Goal: Transaction & Acquisition: Purchase product/service

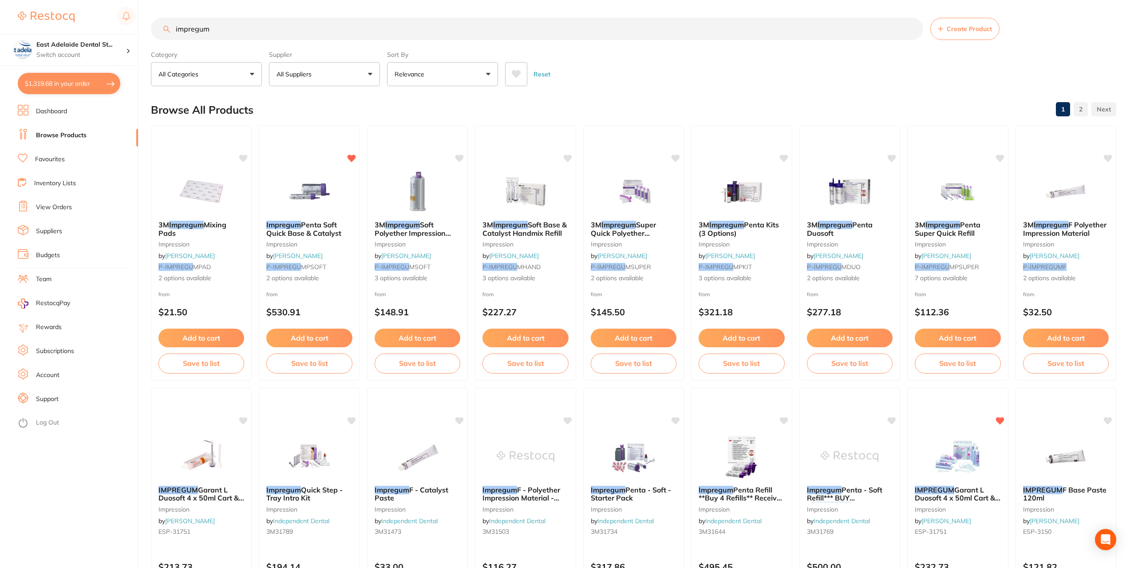
click at [90, 92] on button "$1,319.68 in your order" at bounding box center [69, 83] width 103 height 21
checkbox input "true"
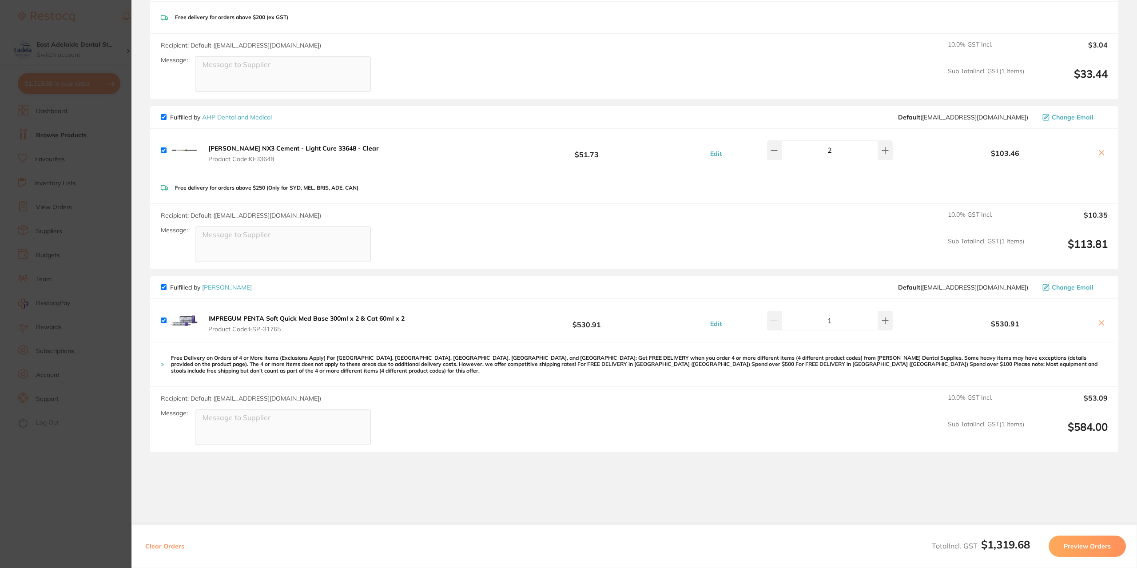
scroll to position [1110, 0]
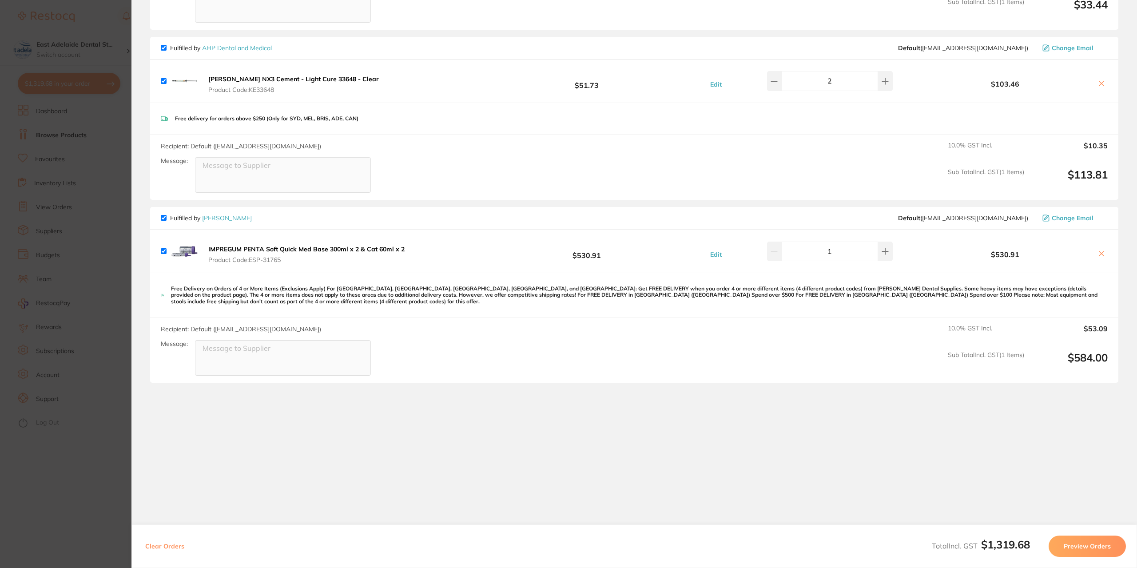
click at [297, 245] on b "IMPREGUM PENTA Soft Quick Med Base 300ml x 2 & Cat 60ml x 2" at bounding box center [306, 249] width 196 height 8
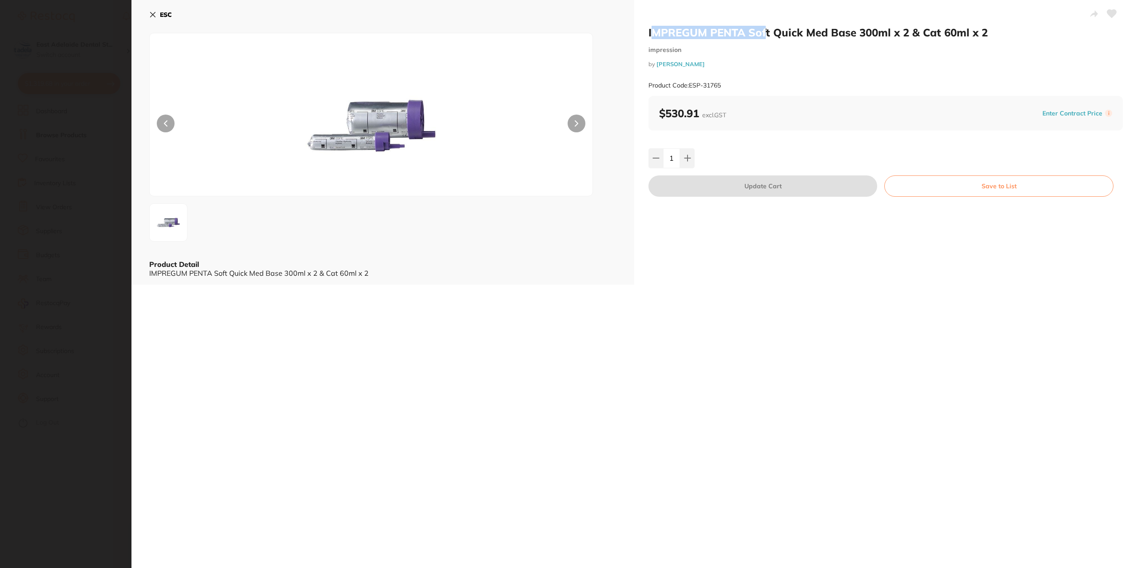
drag, startPoint x: 649, startPoint y: 39, endPoint x: 709, endPoint y: 23, distance: 62.0
click at [759, 30] on h2 "IMPREGUM PENTA Soft Quick Med Base 300ml x 2 & Cat 60ml x 2" at bounding box center [885, 32] width 474 height 13
drag, startPoint x: 644, startPoint y: 31, endPoint x: 771, endPoint y: 33, distance: 127.0
click at [771, 33] on div "IMPREGUM PENTA Soft Quick Med Base 300ml x 2 & Cat 60ml x 2 impression by [PERS…" at bounding box center [885, 142] width 503 height 285
copy h2 "IMPREGUM PENTA Soft"
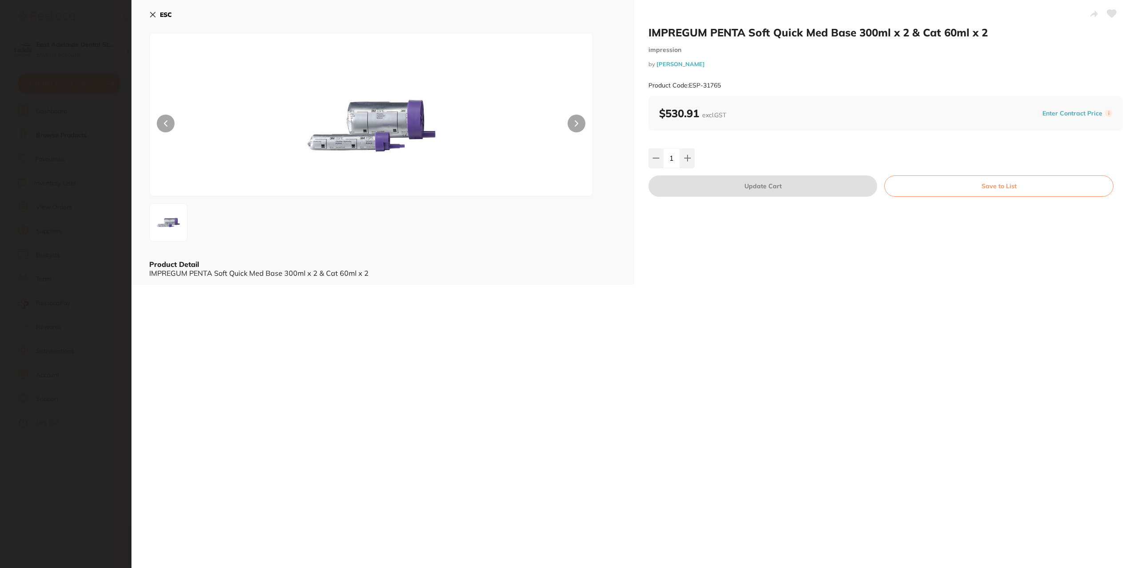
click at [102, 164] on section "IMPREGUM PENTA Soft Quick Med Base 300ml x 2 & Cat 60ml x 2 impression by [PERS…" at bounding box center [568, 284] width 1137 height 568
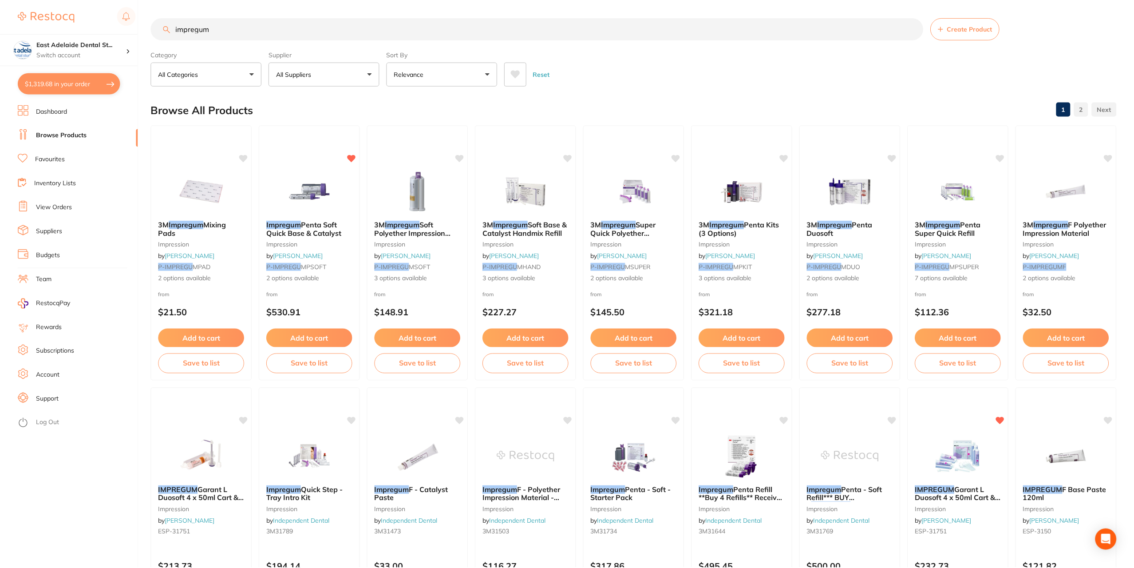
scroll to position [0, 0]
click at [166, 32] on div "impregum Create Product" at bounding box center [634, 29] width 966 height 22
paste input "IMPREGUM PENTA Soft"
type input "IMPREGUM PENTA Soft"
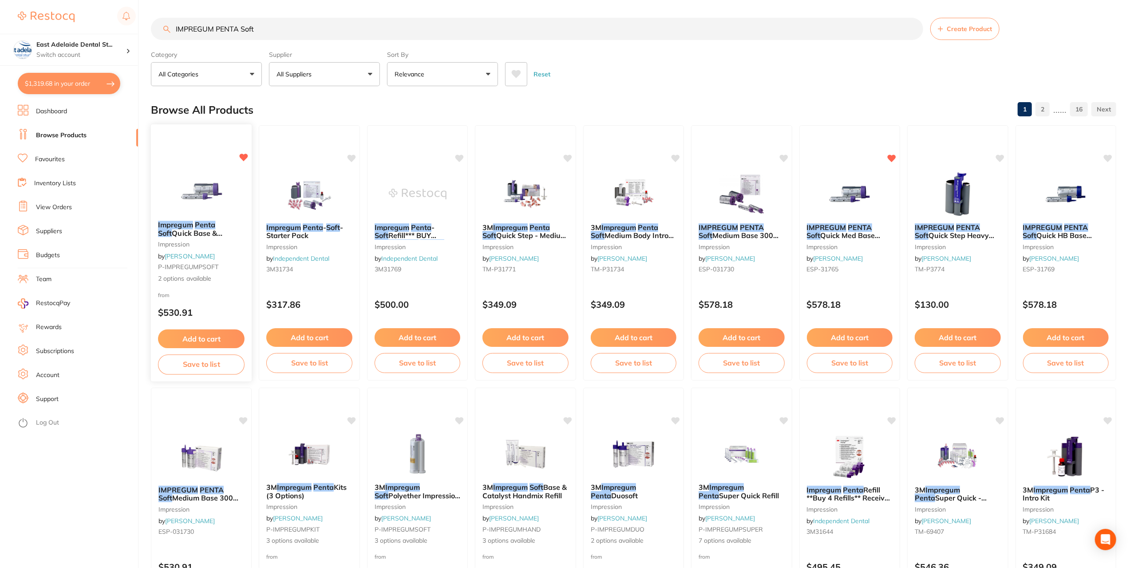
click at [212, 211] on img at bounding box center [201, 191] width 58 height 45
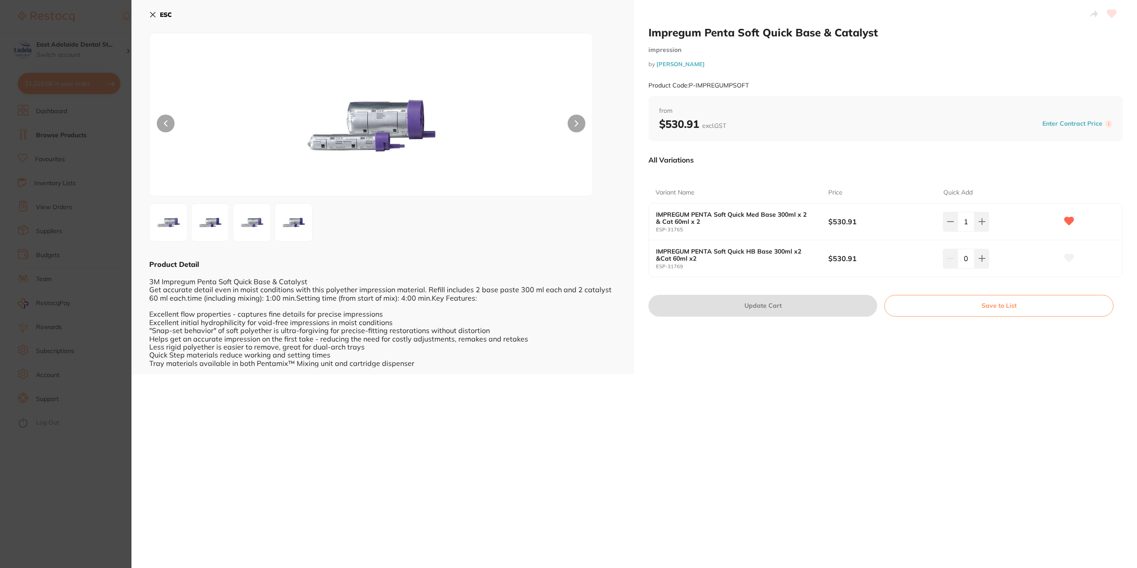
drag, startPoint x: 93, startPoint y: 99, endPoint x: 88, endPoint y: 103, distance: 6.9
click at [92, 99] on section "Impregum Penta Soft Quick Base & Catalyst impression by [PERSON_NAME] Product C…" at bounding box center [568, 284] width 1137 height 568
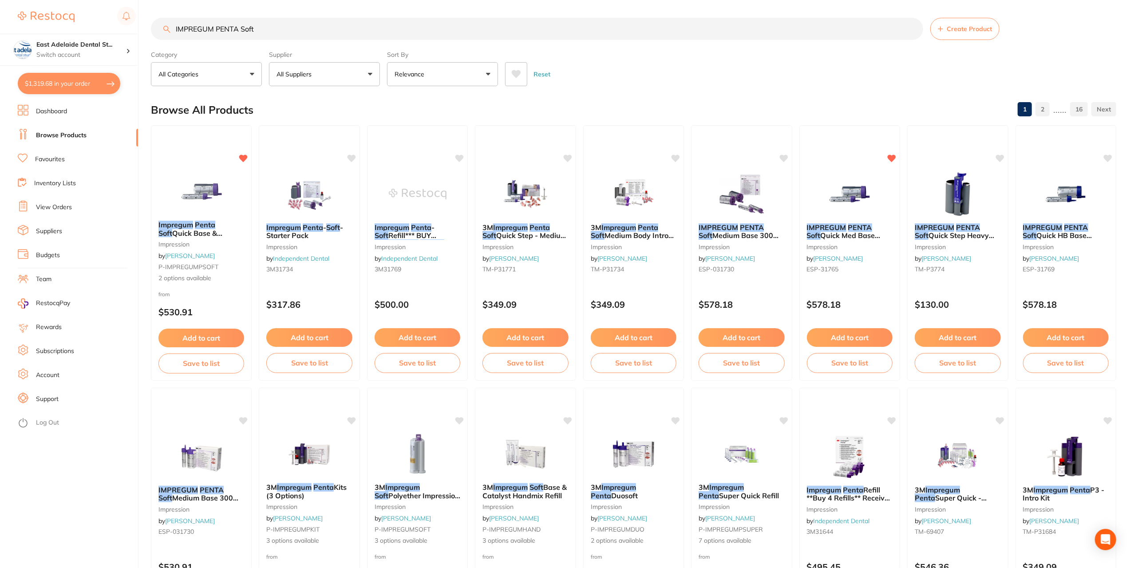
drag, startPoint x: 79, startPoint y: 79, endPoint x: 91, endPoint y: 79, distance: 12.0
click at [79, 79] on button "$1,319.68 in your order" at bounding box center [69, 83] width 103 height 21
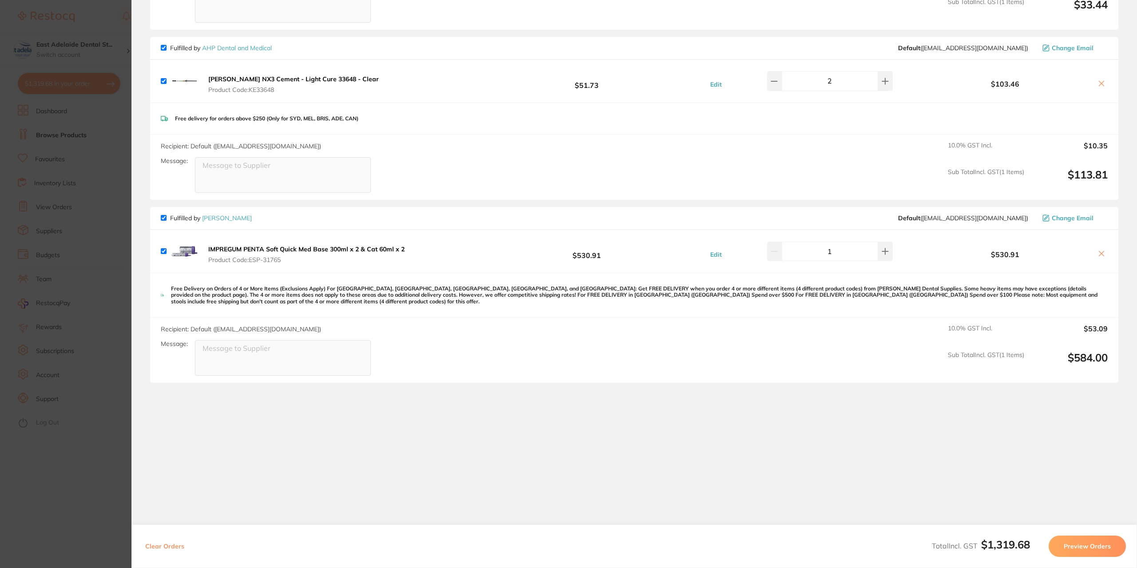
drag, startPoint x: 99, startPoint y: 125, endPoint x: 130, endPoint y: 30, distance: 100.1
click at [99, 124] on section "Update RRP Set your pre negotiated price for this item. Item Agreed RRP (excl. …" at bounding box center [568, 284] width 1137 height 568
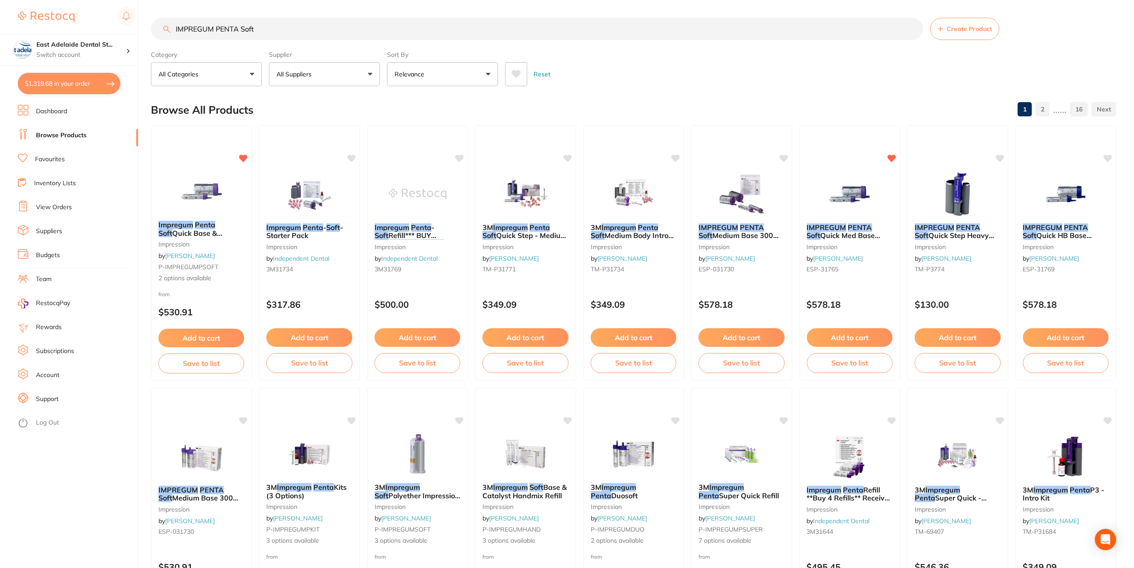
click at [92, 87] on button "$1,319.68 in your order" at bounding box center [69, 83] width 103 height 21
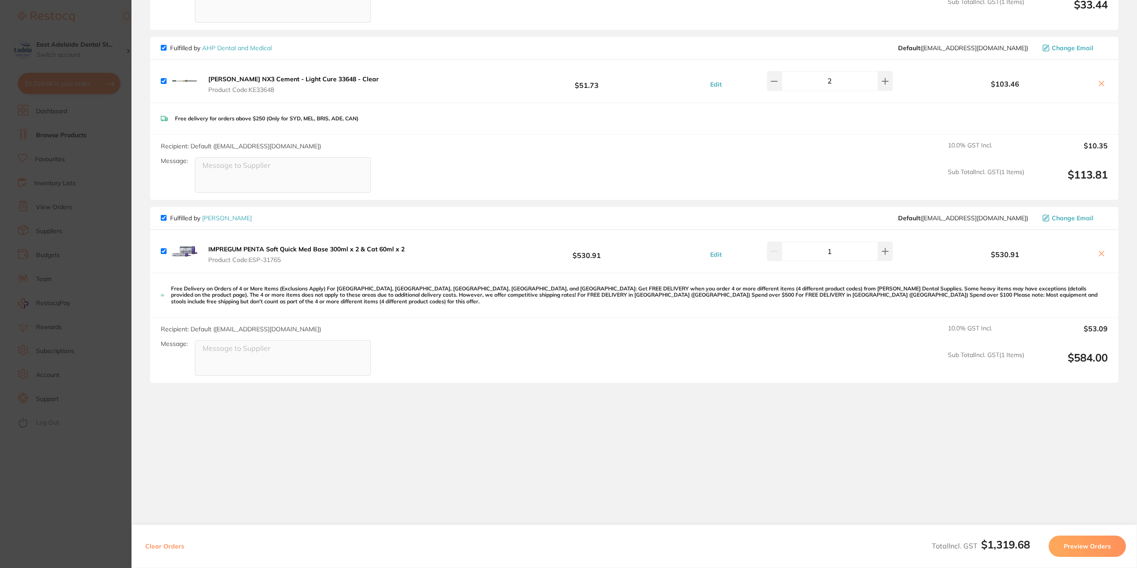
drag, startPoint x: 283, startPoint y: 256, endPoint x: 249, endPoint y: 251, distance: 34.6
click at [249, 251] on button "IMPREGUM PENTA Soft Quick Med Base 300ml x 2 & Cat 60ml x 2 Product Code: ESP-3…" at bounding box center [307, 254] width 202 height 19
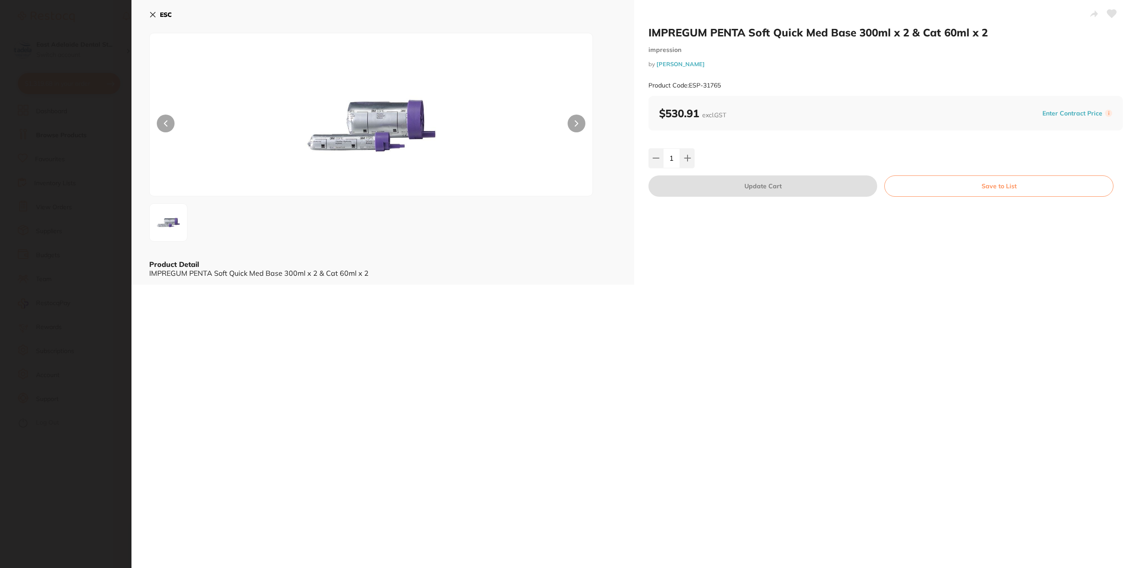
click at [722, 87] on div "Product Code: ESP-31765" at bounding box center [885, 86] width 474 height 22
drag, startPoint x: 722, startPoint y: 87, endPoint x: 693, endPoint y: 91, distance: 29.9
click at [693, 91] on div "Product Code: ESP-31765" at bounding box center [885, 86] width 474 height 22
copy small "ESP-31765"
click at [102, 123] on section "IMPREGUM PENTA Soft Quick Med Base 300ml x 2 & Cat 60ml x 2 impression by [PERS…" at bounding box center [568, 284] width 1137 height 568
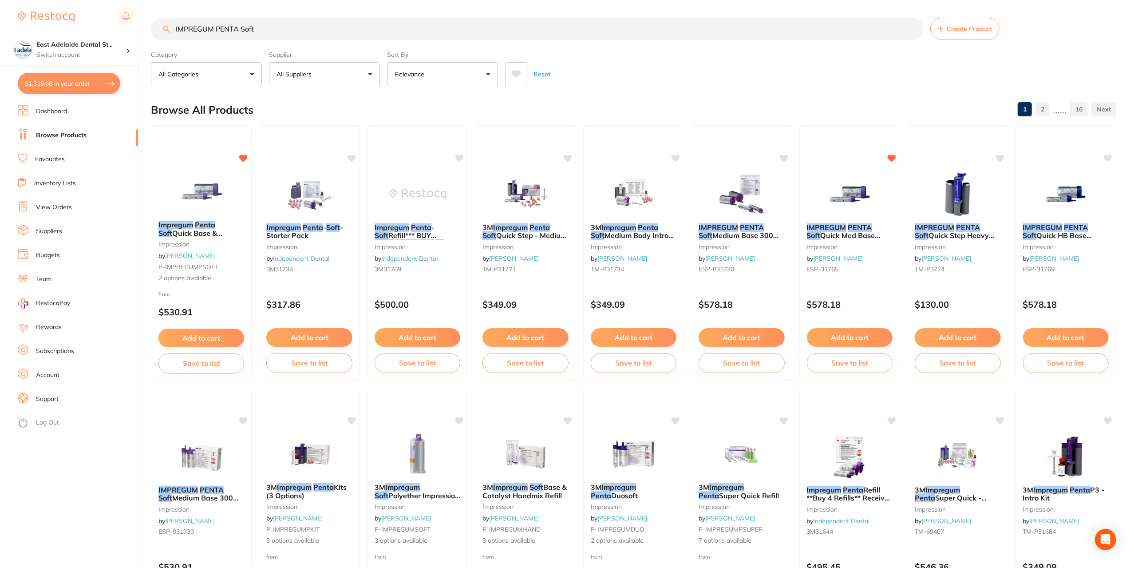
click at [73, 89] on button "$1,319.68 in your order" at bounding box center [69, 83] width 103 height 21
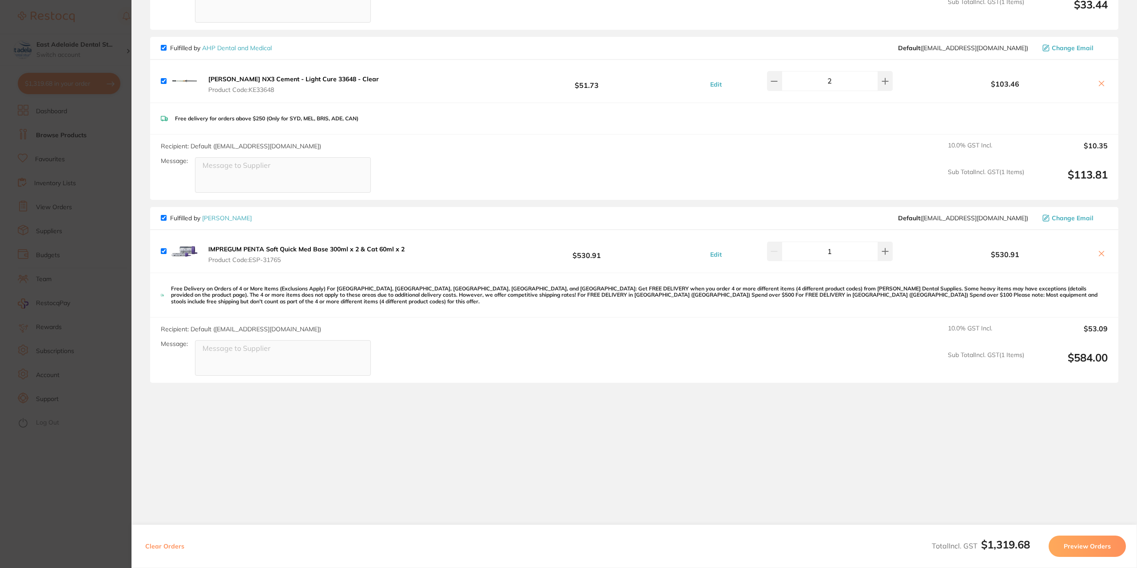
scroll to position [977, 0]
